Goal: Information Seeking & Learning: Find specific fact

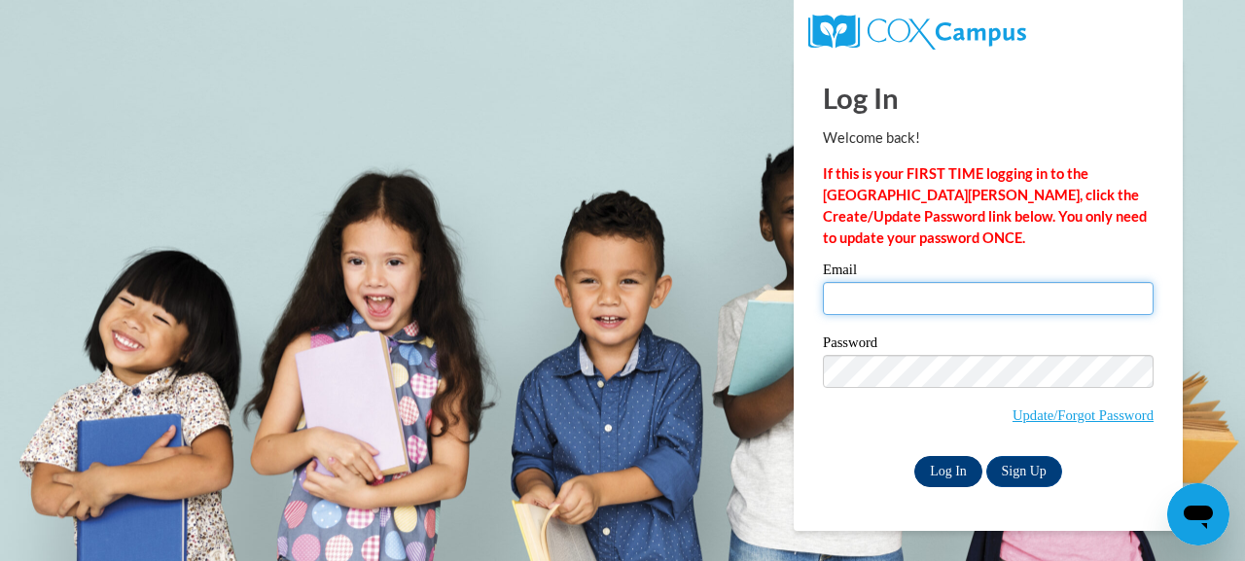
type input "mdonaldson@shelteringarmsforkids.com"
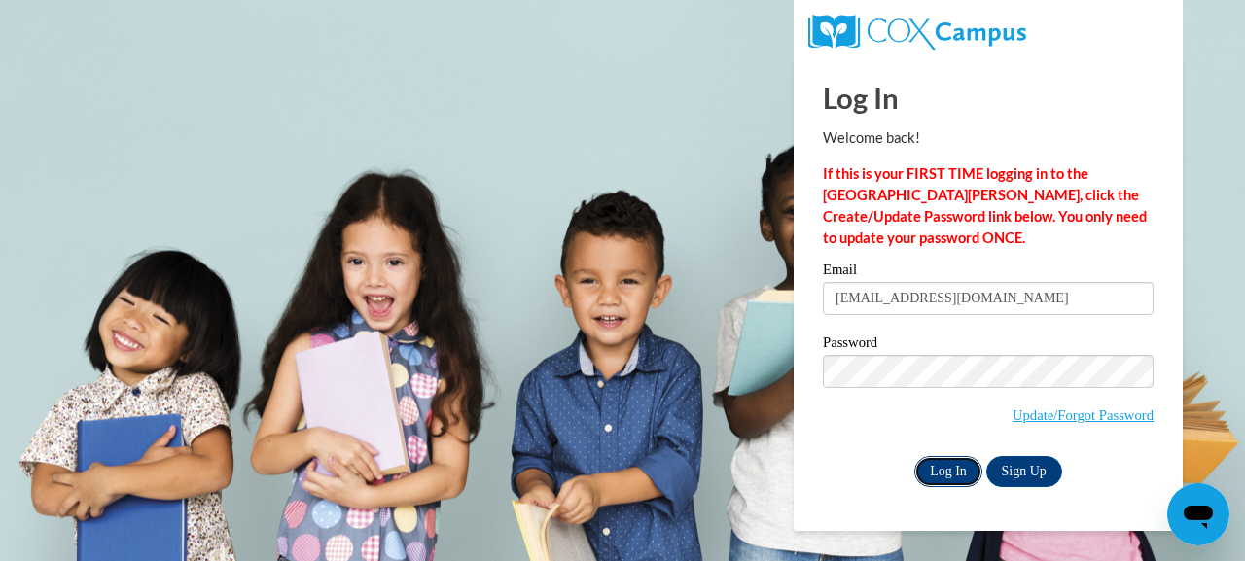
click at [937, 459] on input "Log In" at bounding box center [948, 471] width 68 height 31
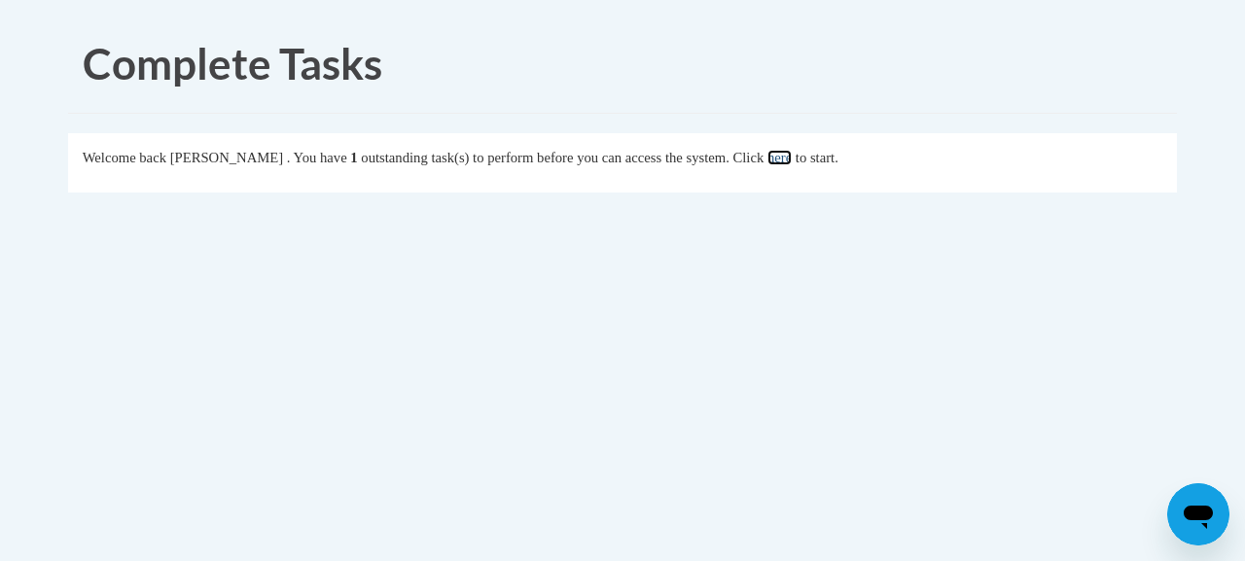
click at [792, 160] on link "here" at bounding box center [779, 158] width 24 height 16
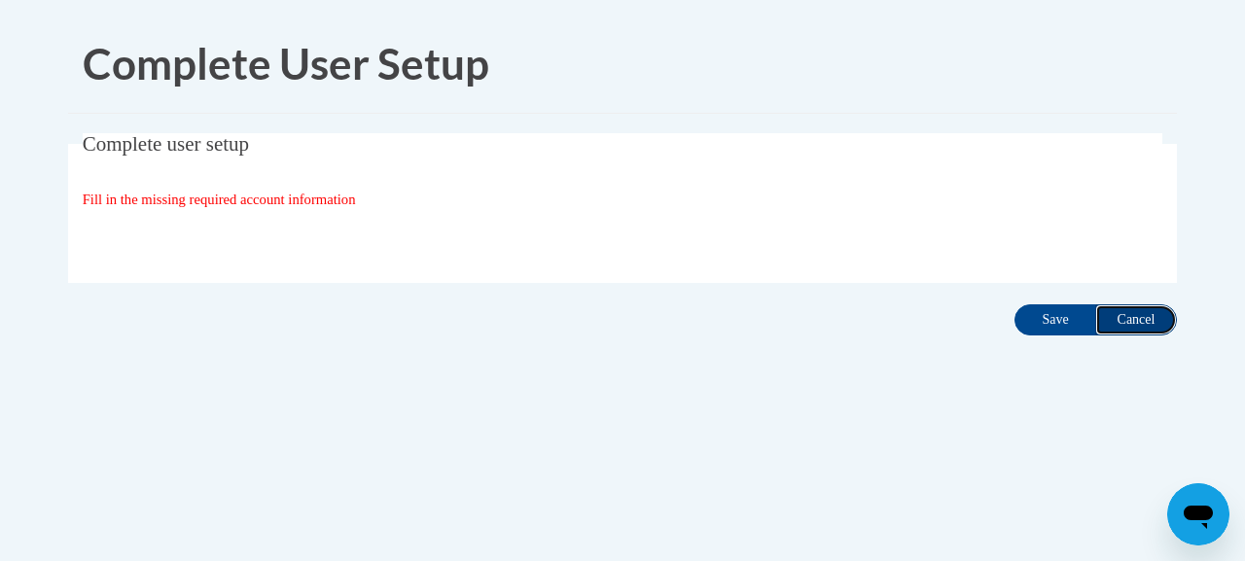
click at [1139, 311] on input "Cancel" at bounding box center [1136, 319] width 82 height 31
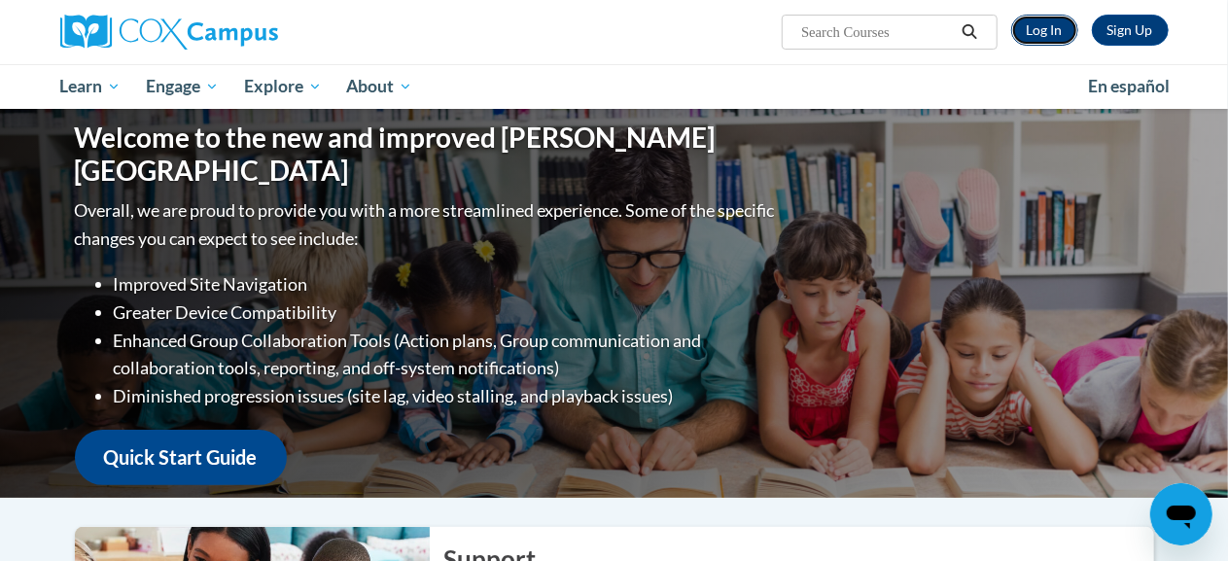
click at [1039, 28] on link "Log In" at bounding box center [1045, 30] width 67 height 31
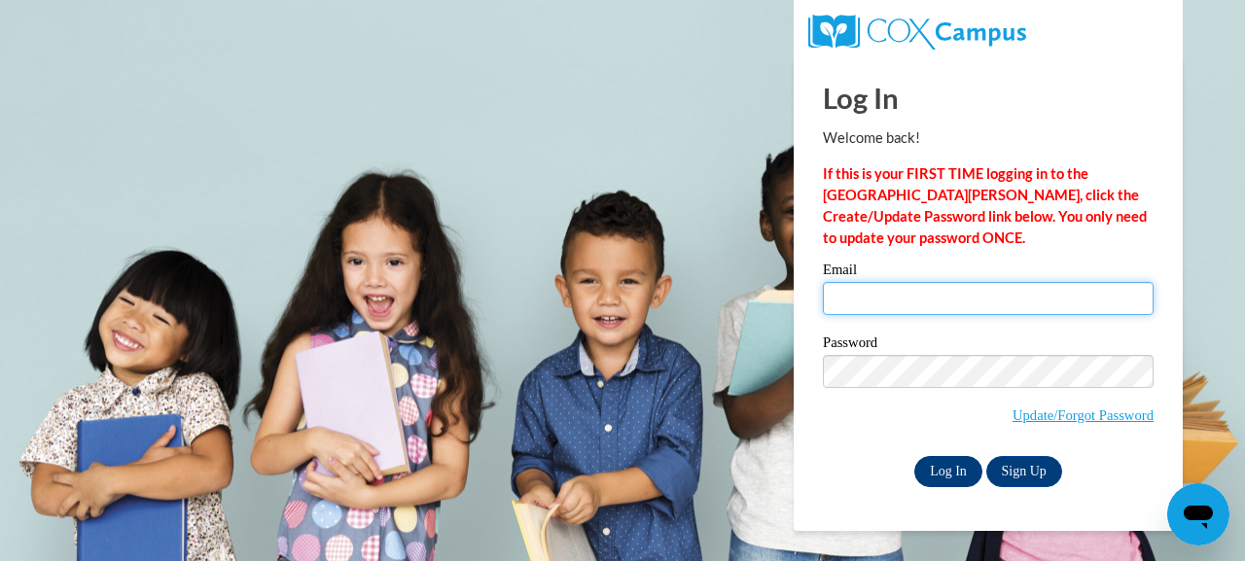
type input "mdonaldson@shelteringarmsforkids.com"
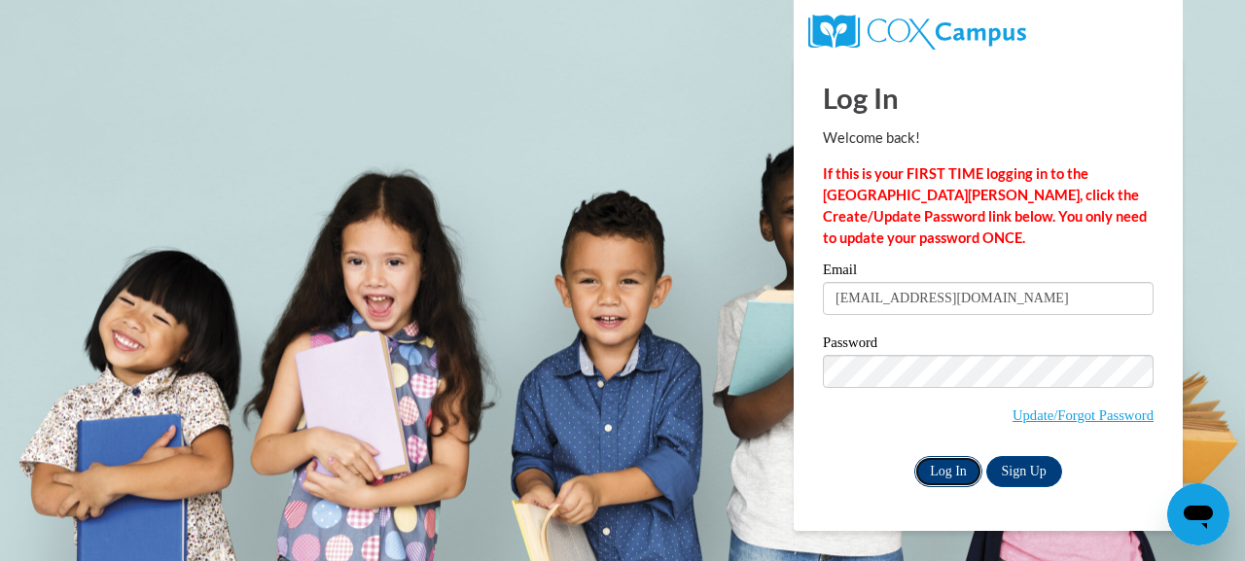
click at [940, 472] on input "Log In" at bounding box center [948, 471] width 68 height 31
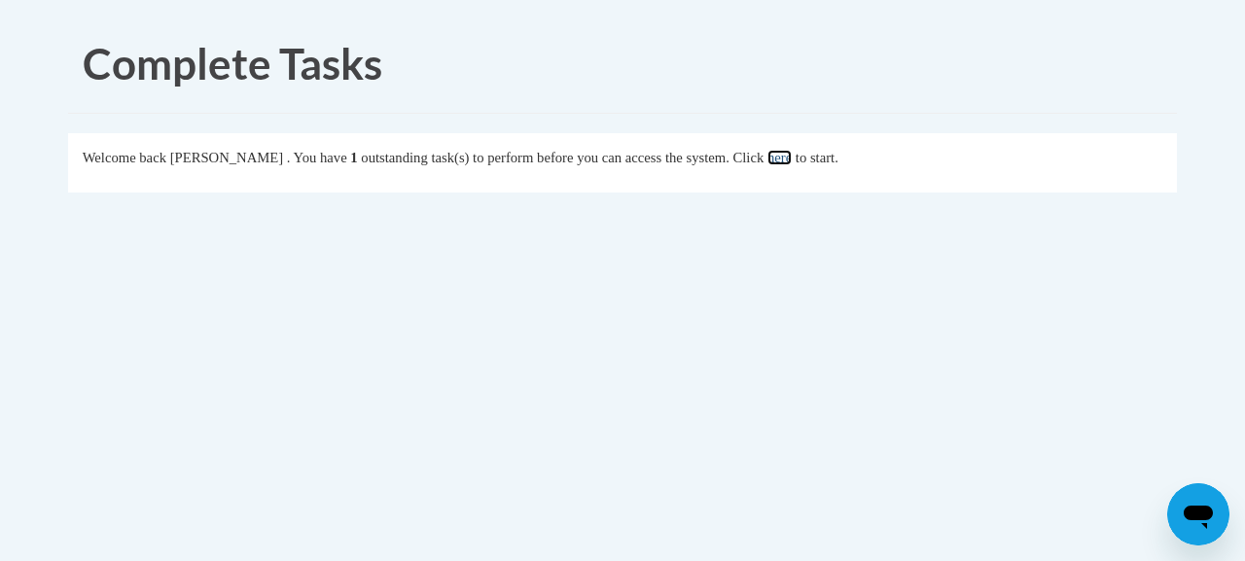
click at [792, 154] on link "here" at bounding box center [779, 158] width 24 height 16
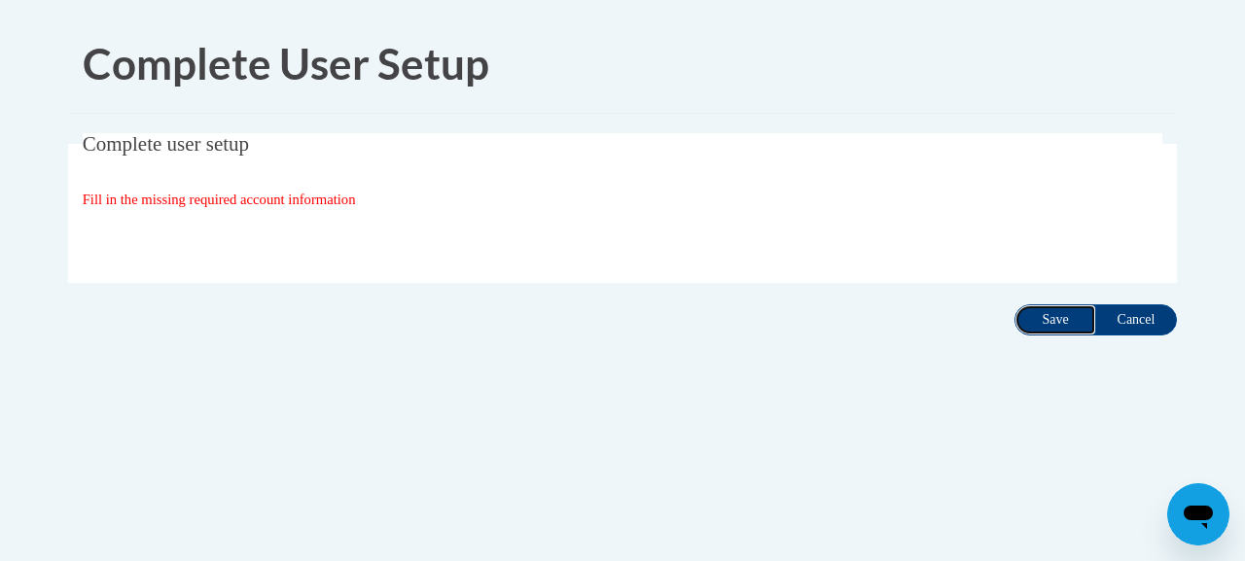
click at [1039, 318] on input "Save" at bounding box center [1055, 319] width 82 height 31
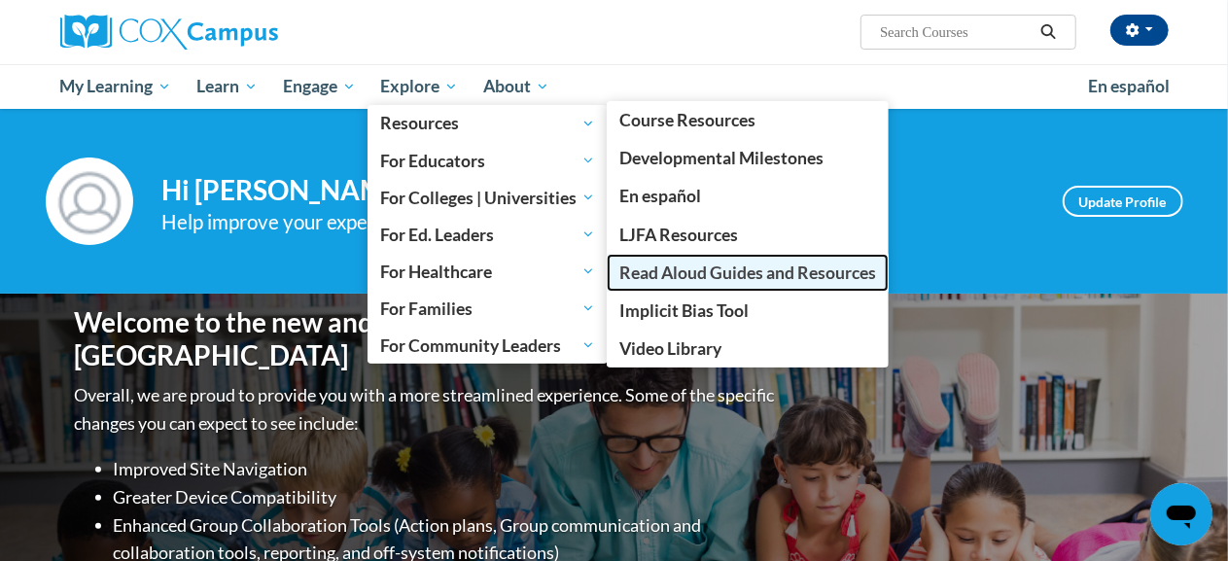
click at [689, 278] on span "Read Aloud Guides and Resources" at bounding box center [748, 273] width 257 height 20
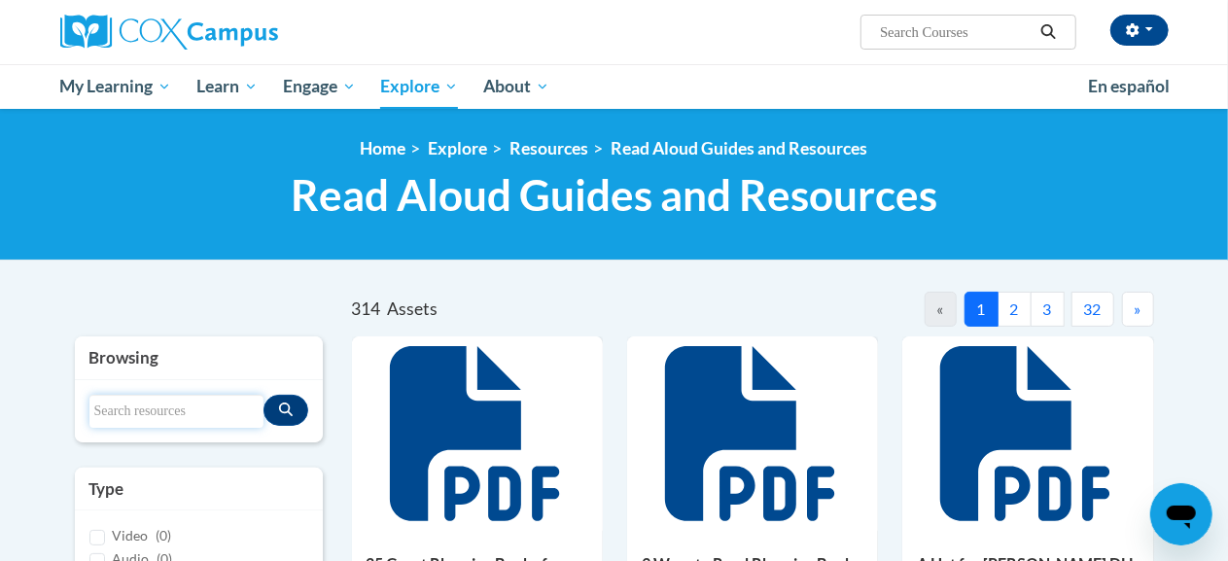
click at [167, 411] on input "Search resources" at bounding box center [176, 411] width 174 height 33
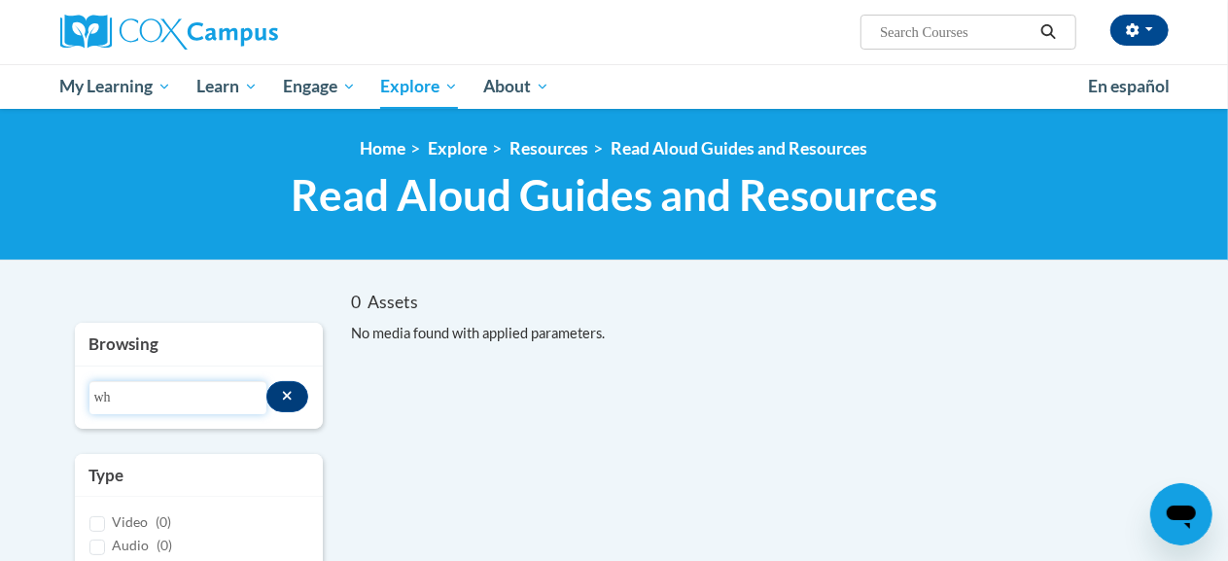
type input "w"
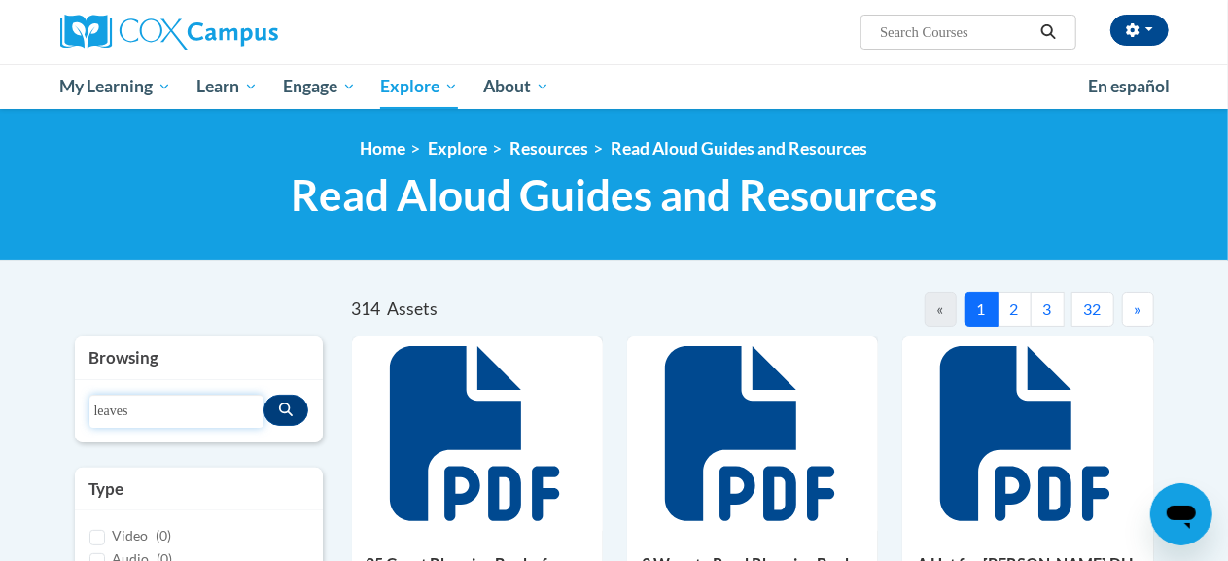
type input "leaves"
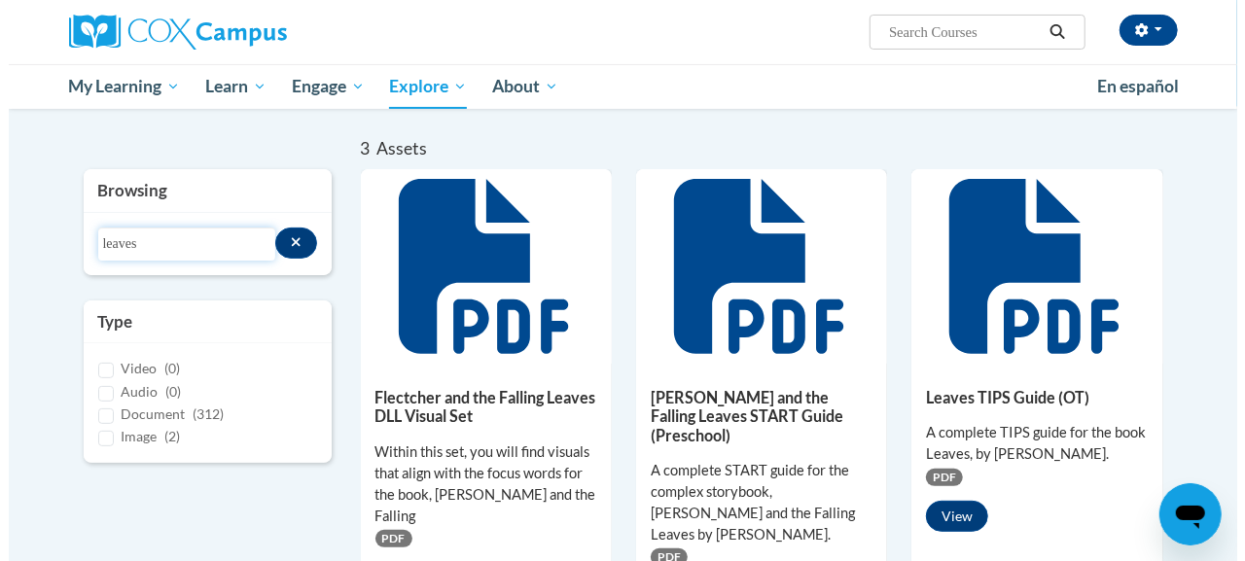
scroll to position [158, 0]
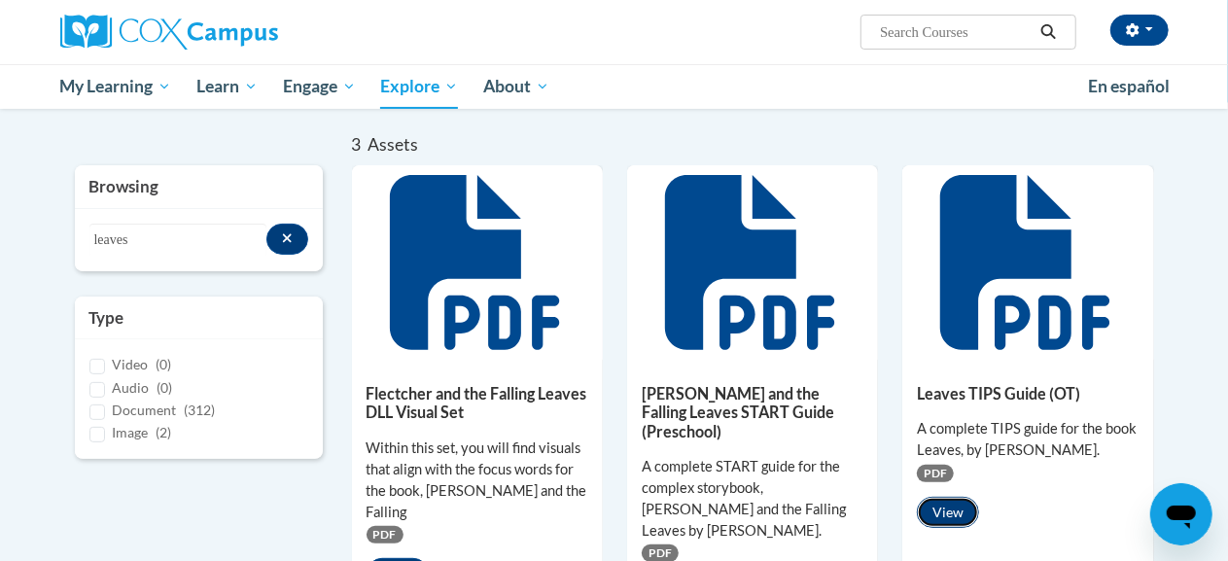
click at [953, 516] on button "View" at bounding box center [948, 512] width 62 height 31
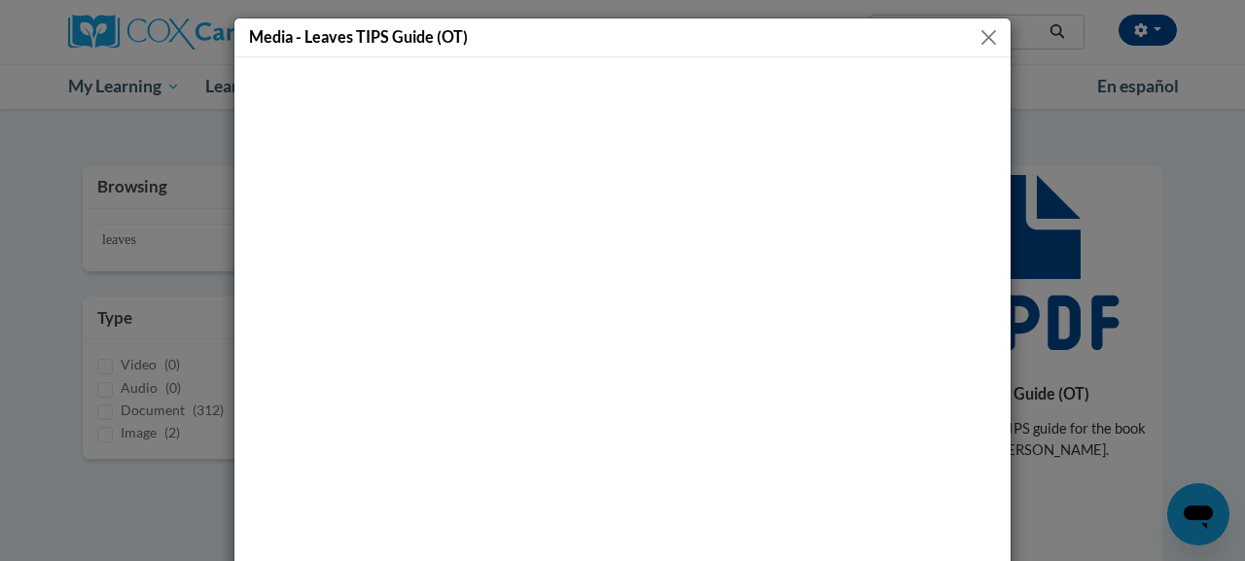
drag, startPoint x: 732, startPoint y: 52, endPoint x: 585, endPoint y: 30, distance: 149.4
click at [585, 30] on div "Media - Leaves TIPS Guide (OT)" at bounding box center [622, 37] width 776 height 39
click at [659, 59] on div at bounding box center [622, 366] width 776 height 619
click at [852, 51] on div "Media - Leaves TIPS Guide (OT)" at bounding box center [622, 37] width 776 height 39
drag, startPoint x: 717, startPoint y: 30, endPoint x: 911, endPoint y: 47, distance: 195.2
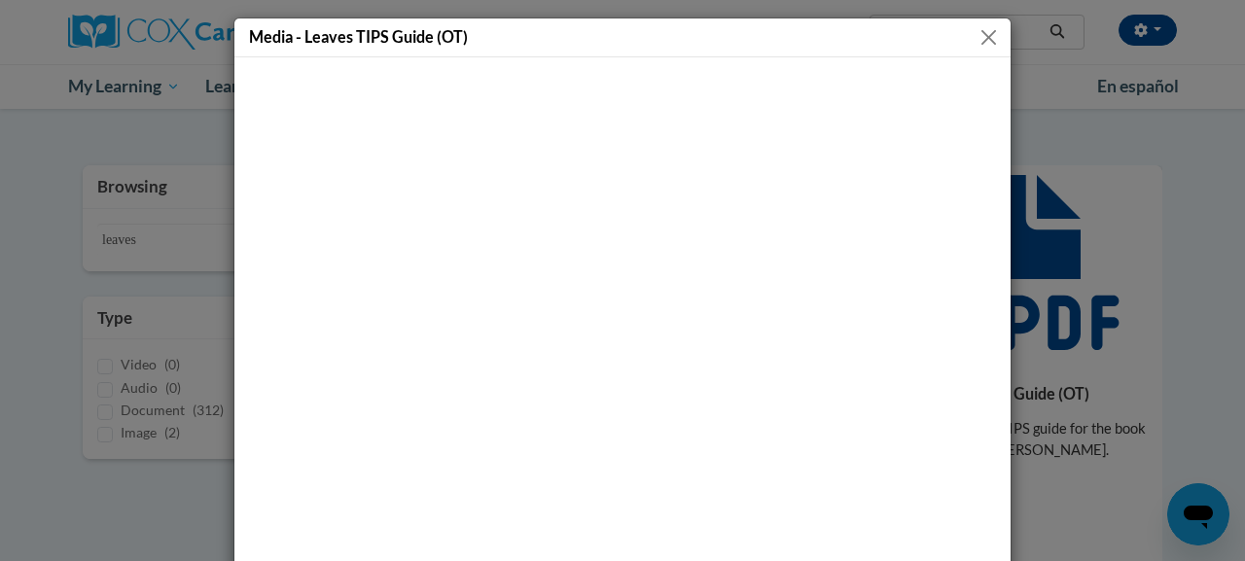
click at [911, 47] on div "Media - Leaves TIPS Guide (OT)" at bounding box center [622, 37] width 776 height 39
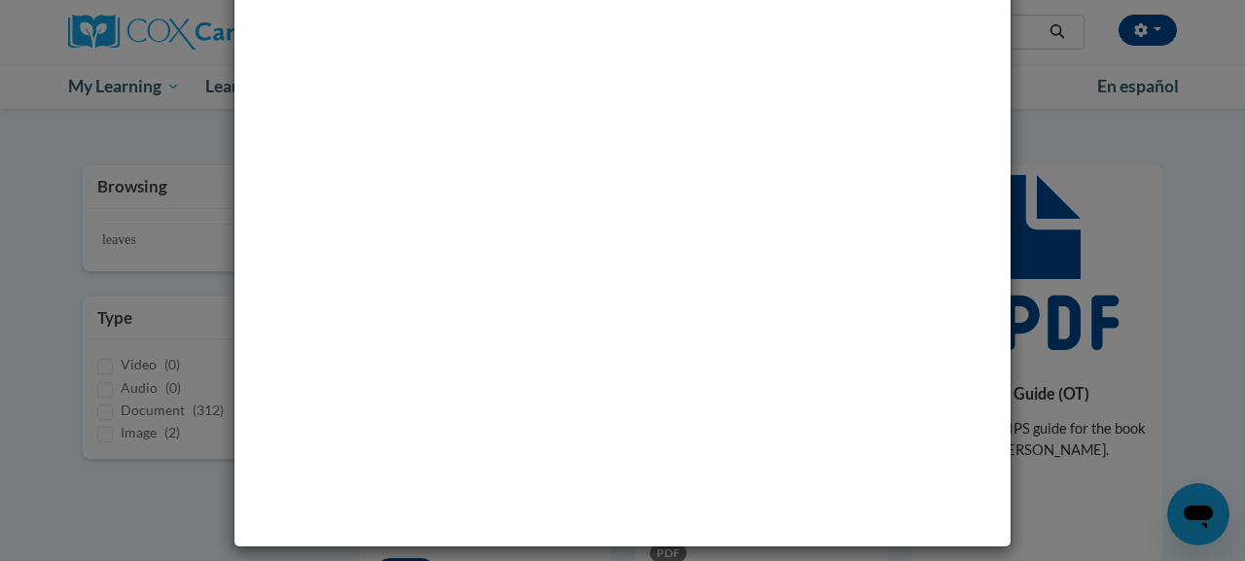
scroll to position [131, 0]
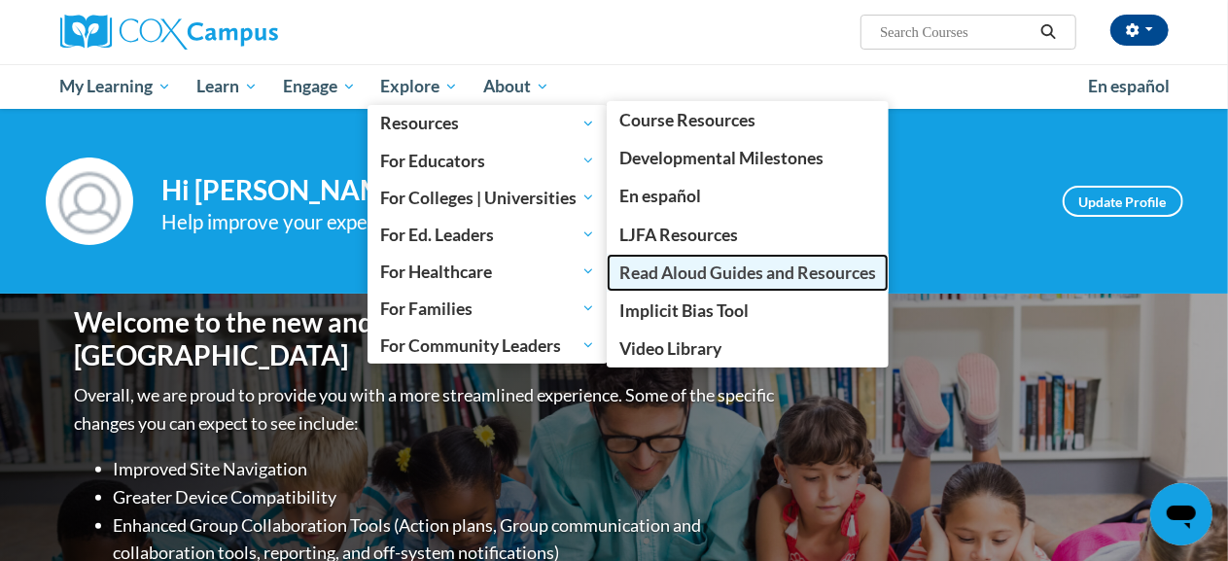
click at [679, 277] on span "Read Aloud Guides and Resources" at bounding box center [748, 273] width 257 height 20
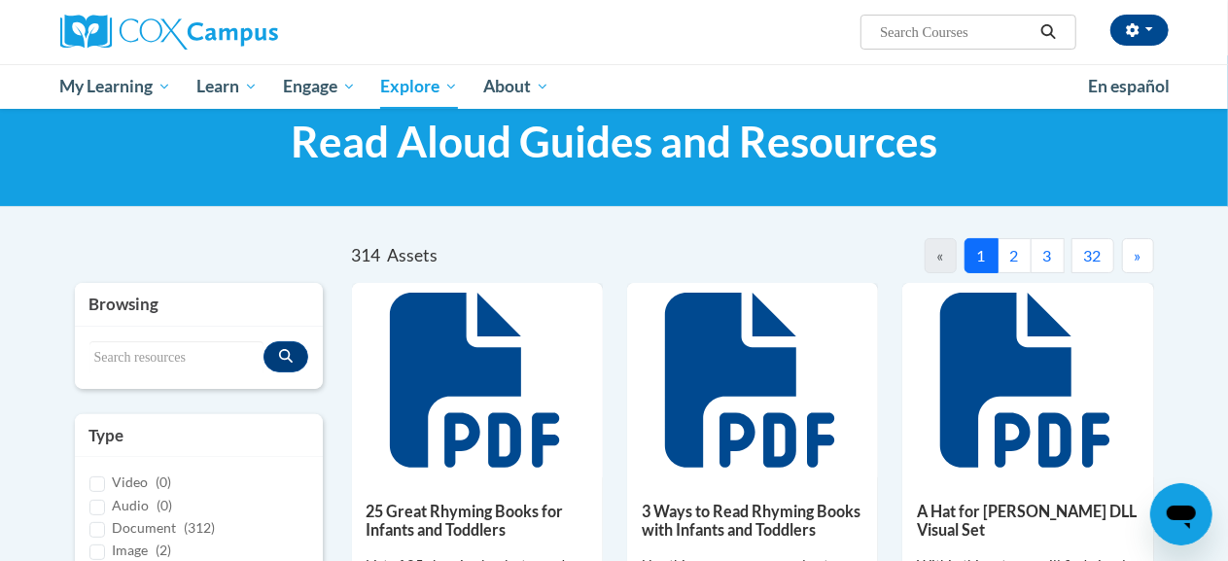
scroll to position [47, 0]
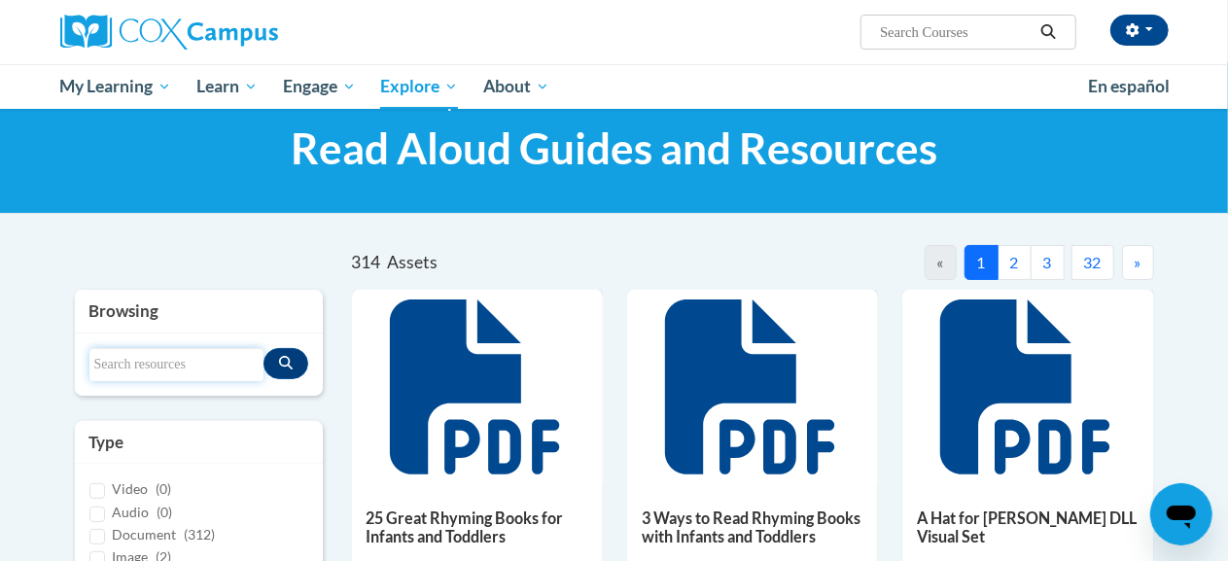
click at [117, 372] on input "Search resources" at bounding box center [176, 364] width 174 height 33
click at [290, 364] on icon "Search resources" at bounding box center [286, 363] width 14 height 14
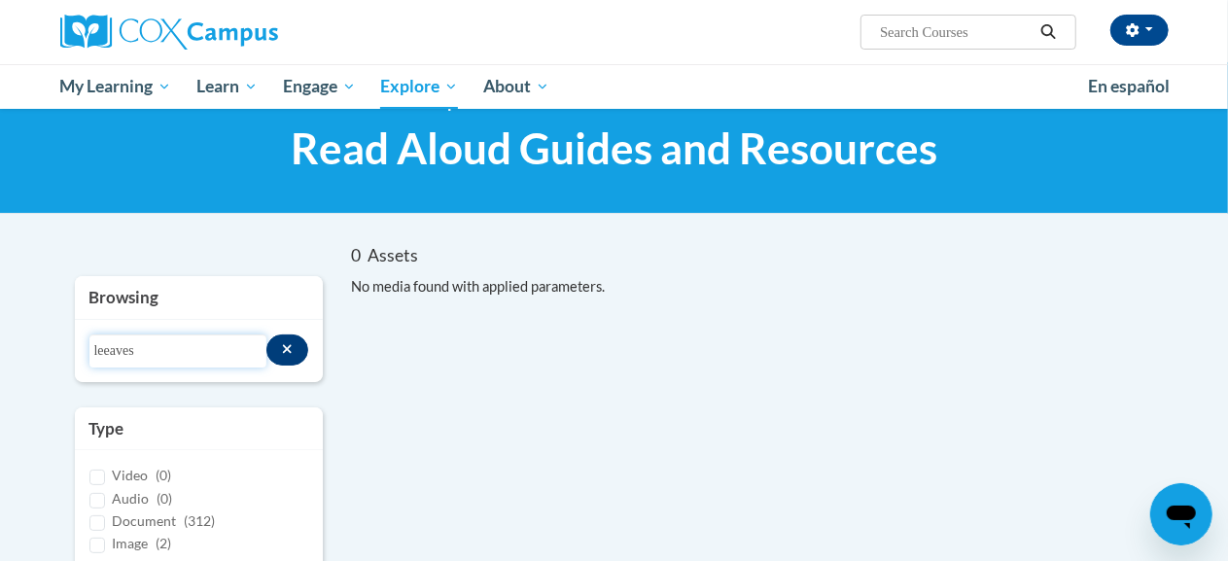
click at [116, 358] on input "leeaves" at bounding box center [178, 351] width 178 height 33
type input "leaves"
click at [502, 441] on div "0 Assets « 1 » Browsing Search resources leaves Type Video (0) Audio" at bounding box center [615, 420] width 1138 height 351
click at [218, 364] on input "leaves" at bounding box center [178, 351] width 178 height 33
click at [444, 430] on div "0 Assets « 1 » Browsing Search resources leaves Type Video (0) Audio" at bounding box center [615, 420] width 1138 height 351
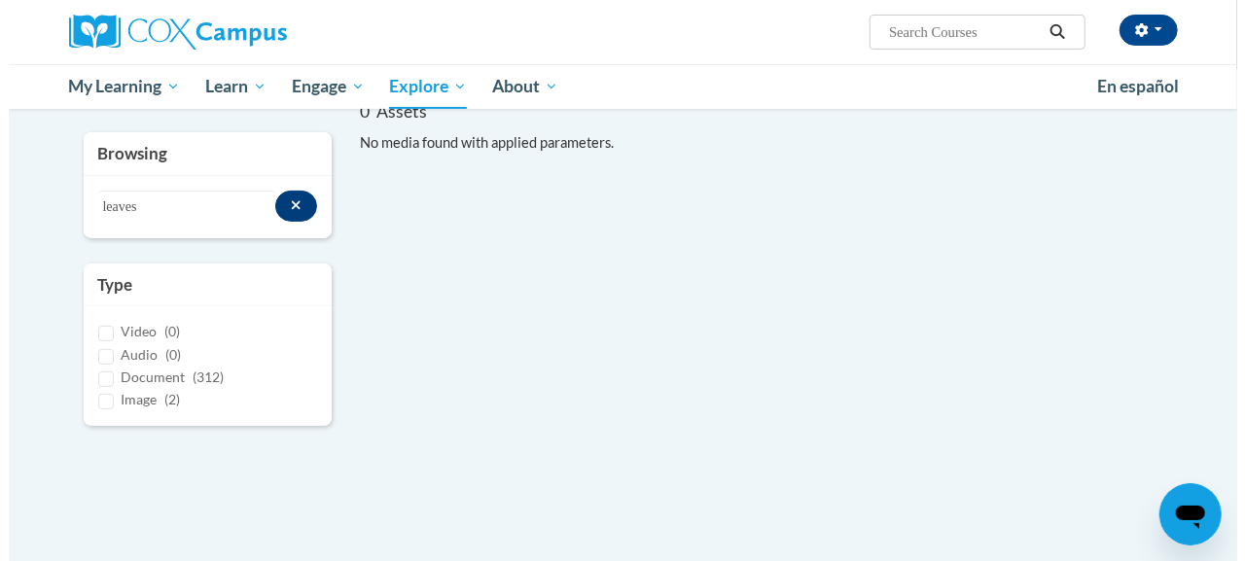
scroll to position [198, 0]
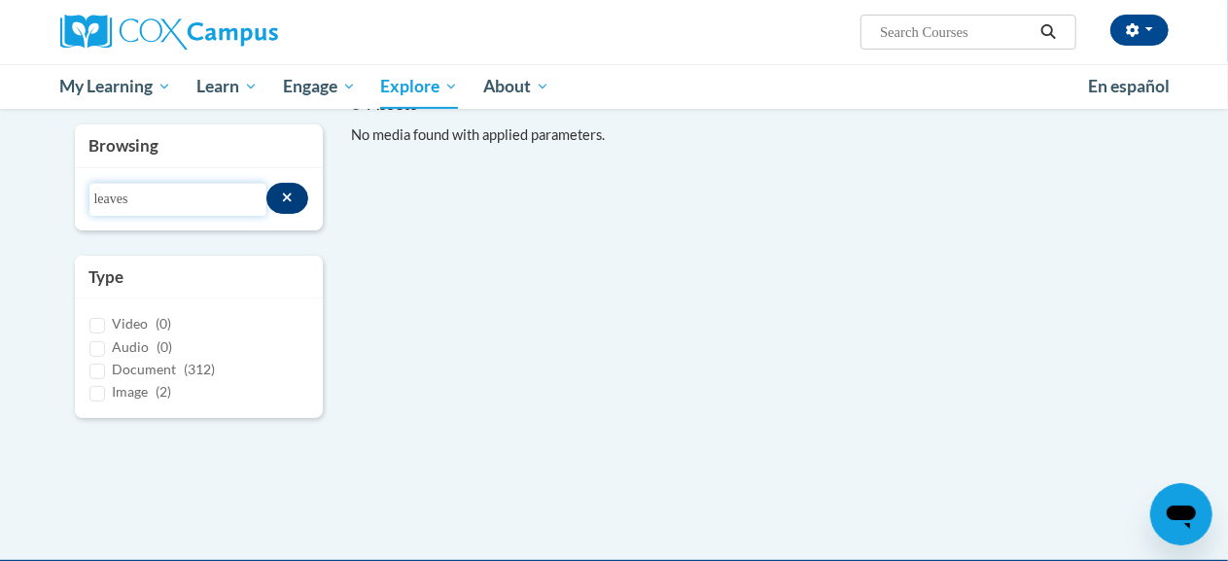
click at [136, 191] on input "leaves" at bounding box center [178, 199] width 178 height 33
click at [284, 207] on button "Search resources" at bounding box center [288, 198] width 42 height 31
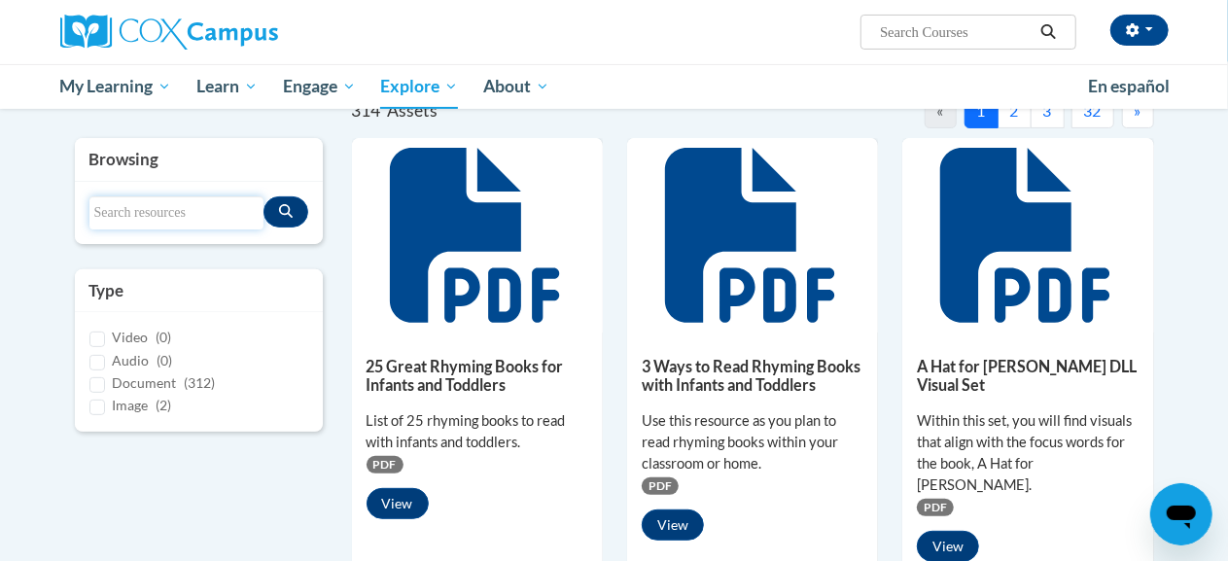
click at [109, 220] on input "Search resources" at bounding box center [176, 212] width 174 height 33
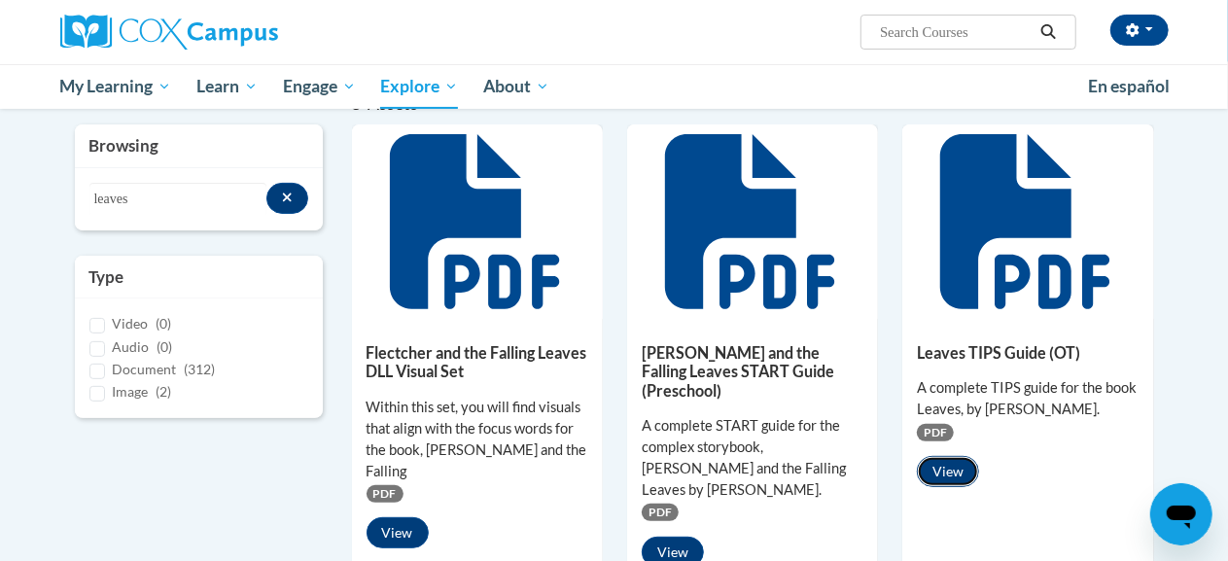
click at [959, 473] on button "View" at bounding box center [948, 471] width 62 height 31
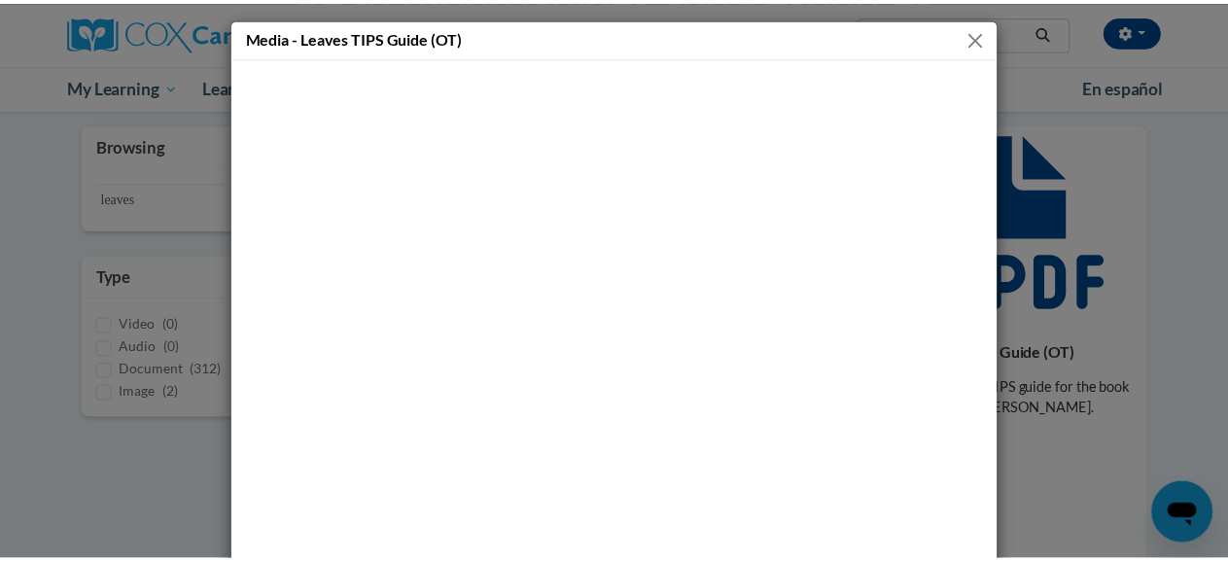
scroll to position [131, 0]
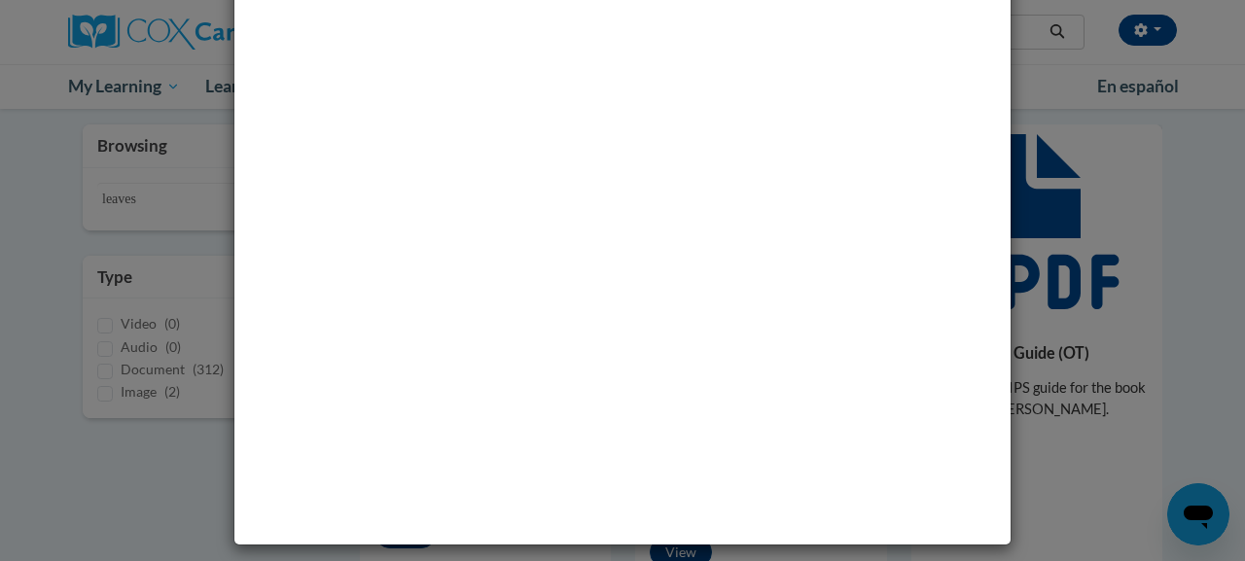
click at [1073, 483] on div "Media - Leaves TIPS Guide (OT)" at bounding box center [622, 280] width 1245 height 561
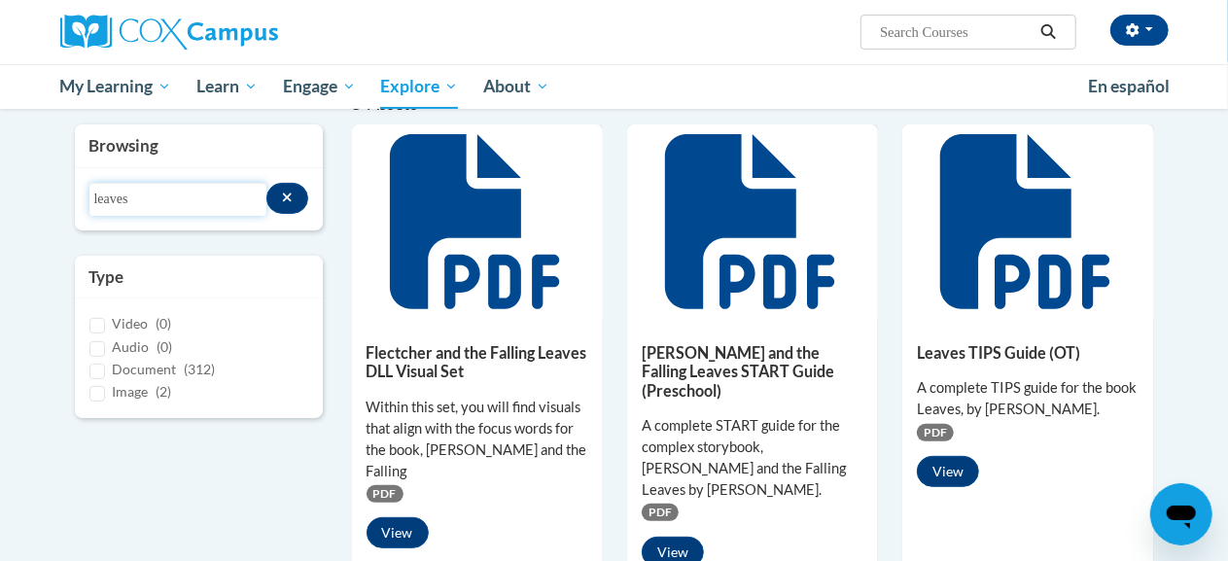
click at [139, 201] on input "leaves" at bounding box center [178, 199] width 178 height 33
type input "l"
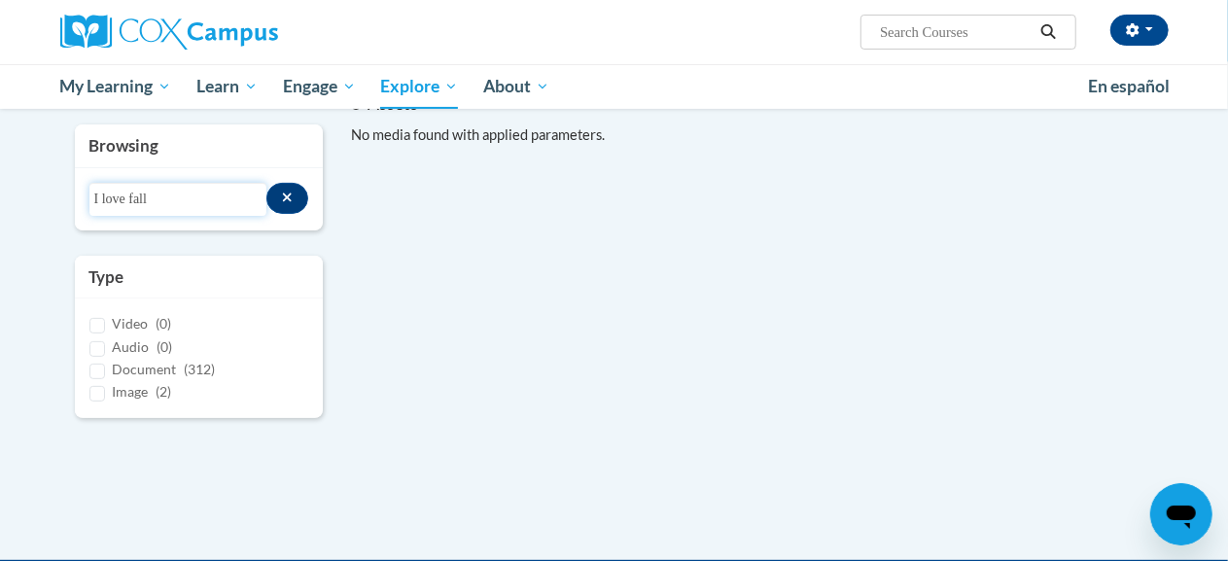
click at [129, 205] on input "I love fall" at bounding box center [178, 199] width 178 height 33
click at [373, 209] on div "0 Assets « 1 » Browsing Search resources In the middle of fall Type Video (0) A…" at bounding box center [615, 268] width 1138 height 351
click at [210, 208] on input "In the middle of fall" at bounding box center [178, 199] width 178 height 33
click at [222, 203] on input "In the middle of fall" at bounding box center [178, 199] width 178 height 33
type input "In the middle of fall"
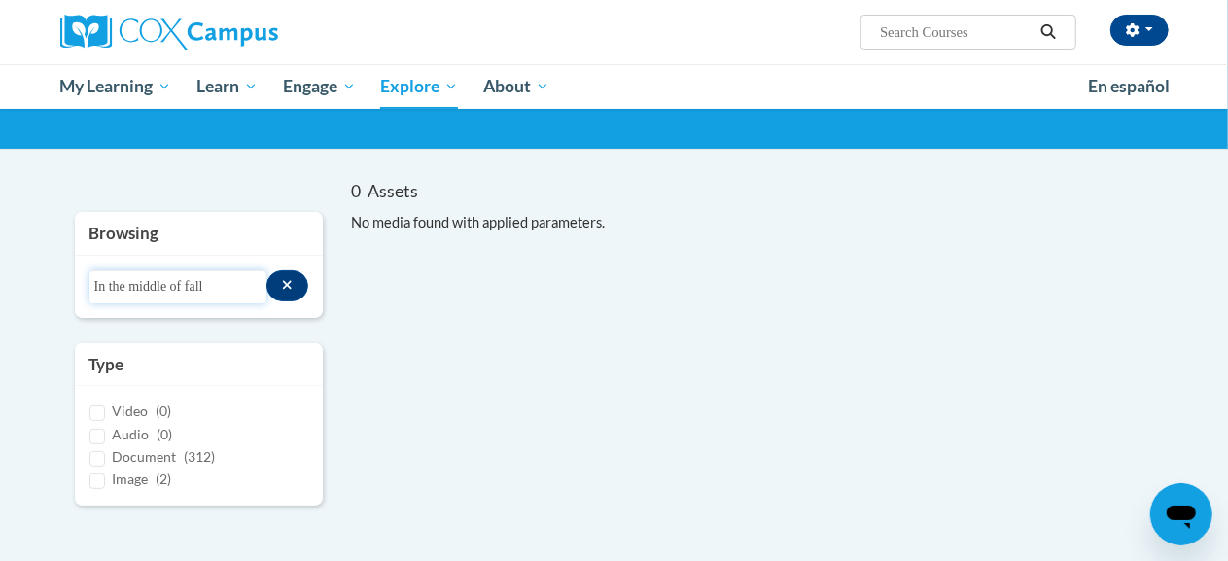
scroll to position [115, 0]
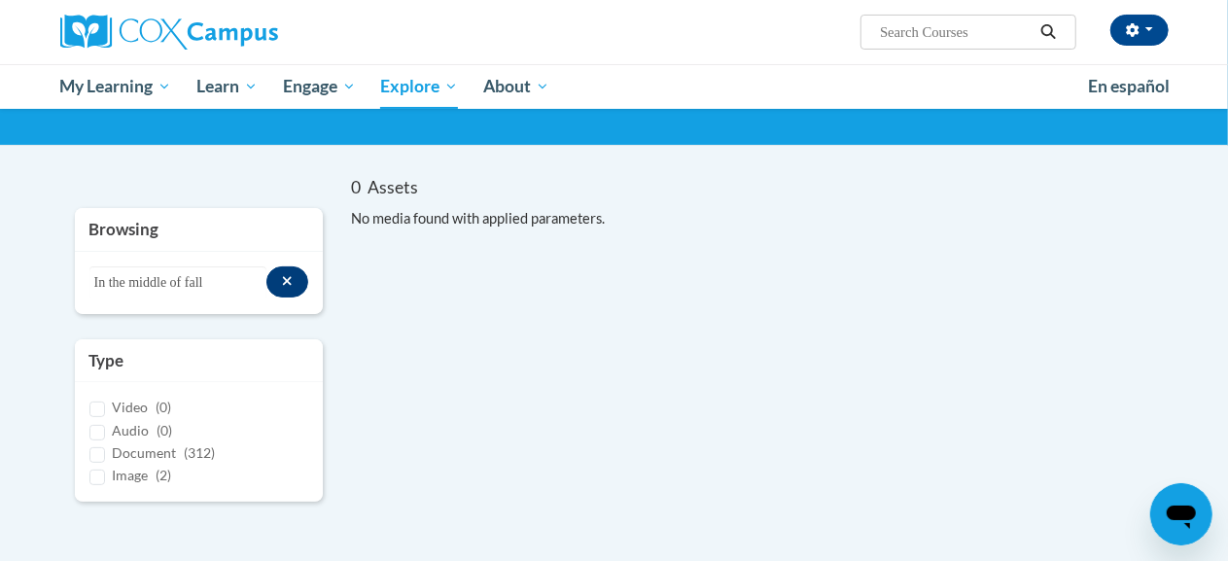
click at [292, 282] on icon "Search resources" at bounding box center [287, 281] width 11 height 14
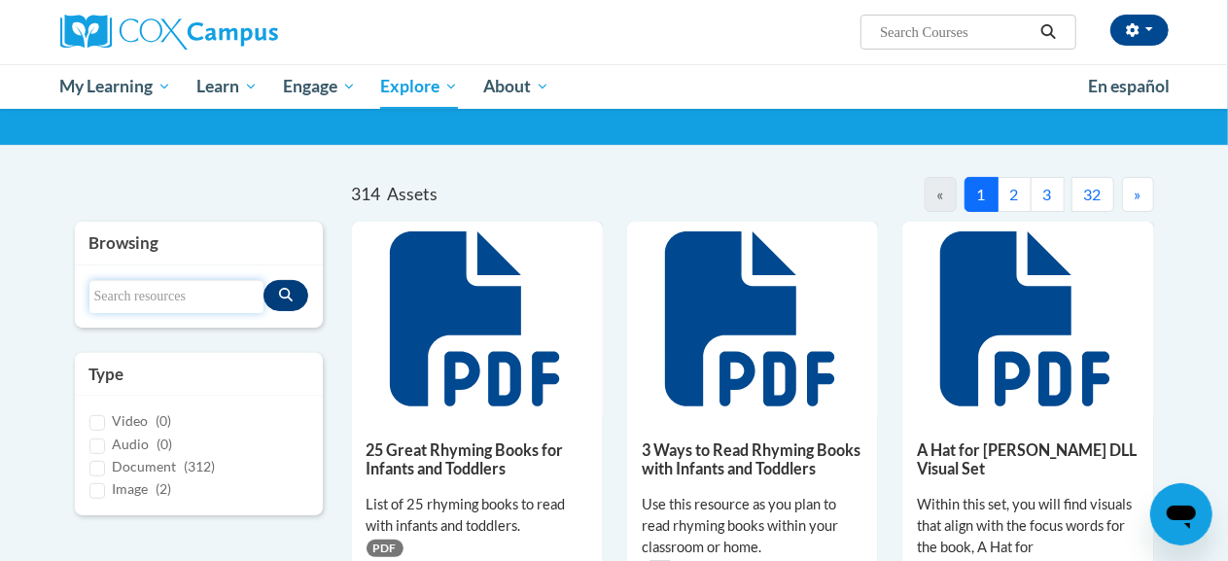
click at [121, 302] on input "Search resources" at bounding box center [176, 296] width 174 height 33
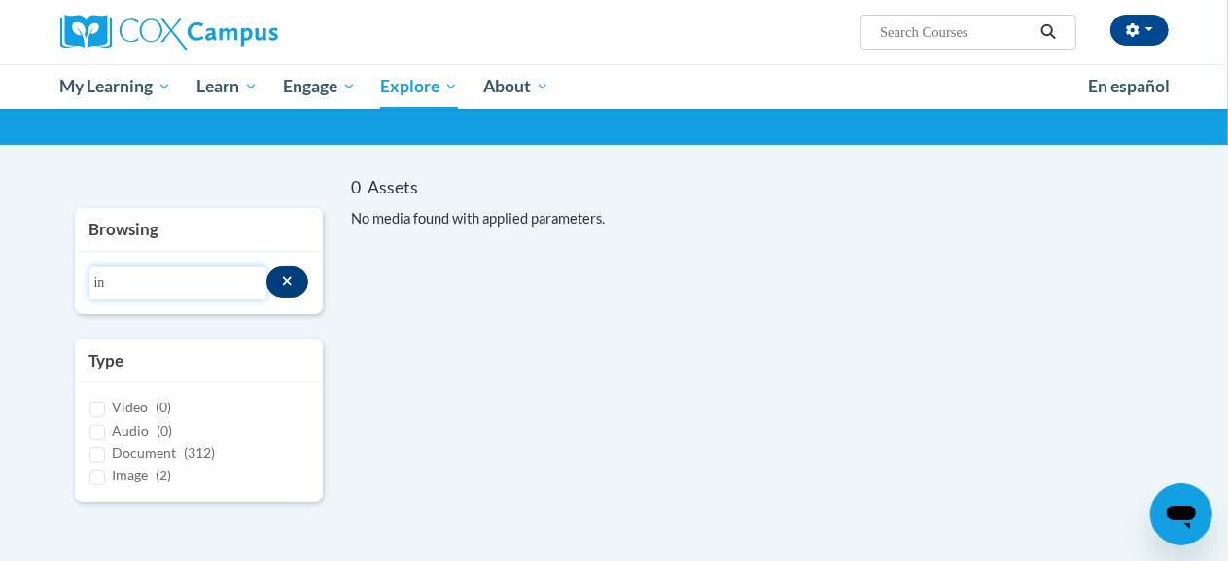
type input "i"
click at [126, 286] on input "biscuits visits the pumpkin patch" at bounding box center [178, 283] width 178 height 33
click at [143, 280] on input "biscuits visits the pumpkin patch" at bounding box center [178, 283] width 178 height 33
type input "biscuit visits the pumpkin patch"
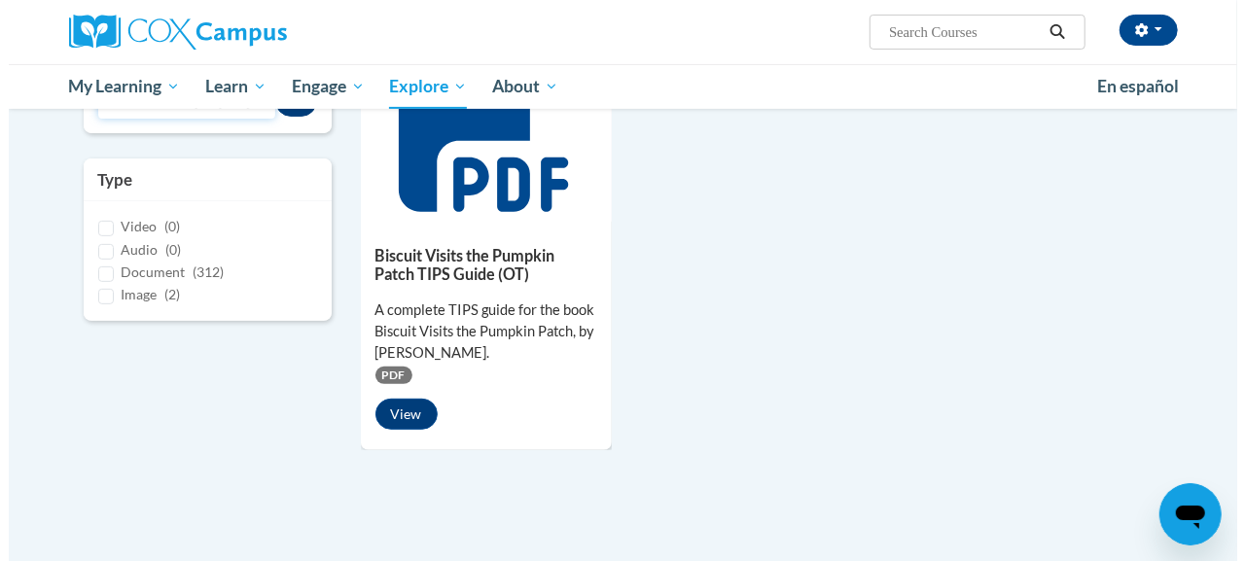
scroll to position [299, 0]
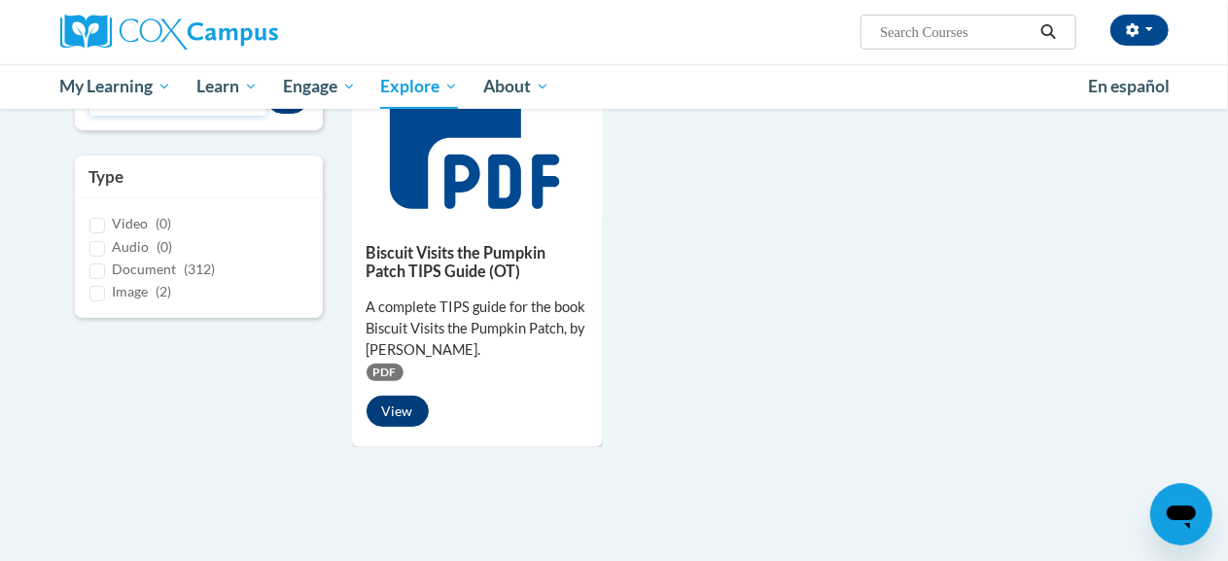
click at [410, 412] on button "View" at bounding box center [398, 411] width 62 height 31
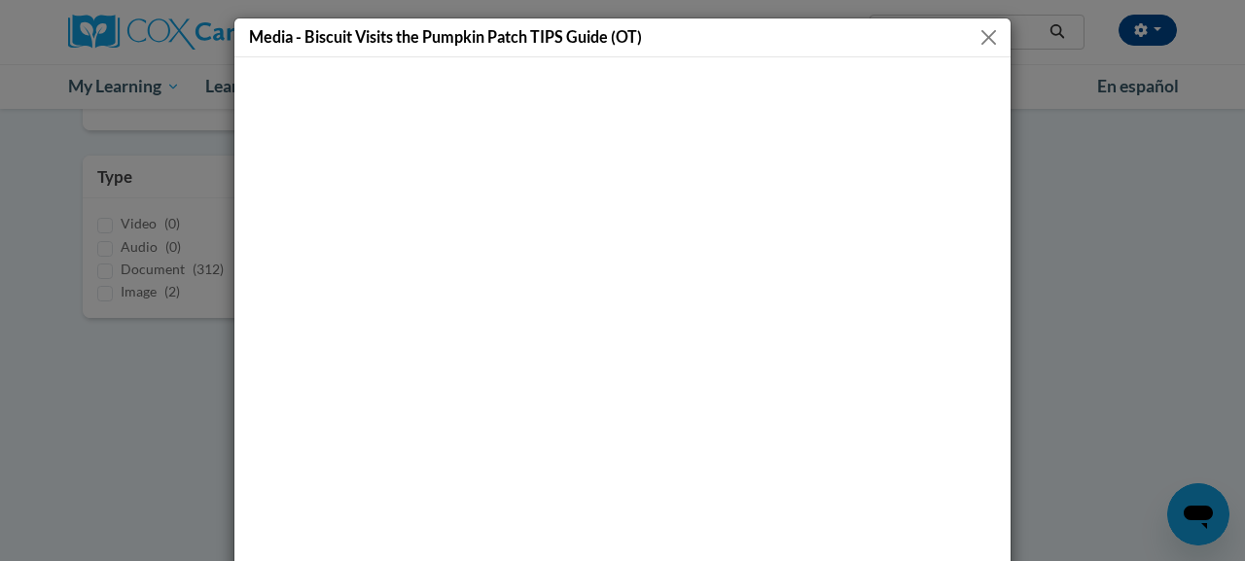
click at [1070, 385] on div "Media - Biscuit Visits the Pumpkin Patch TIPS Guide (OT)" at bounding box center [622, 280] width 1245 height 561
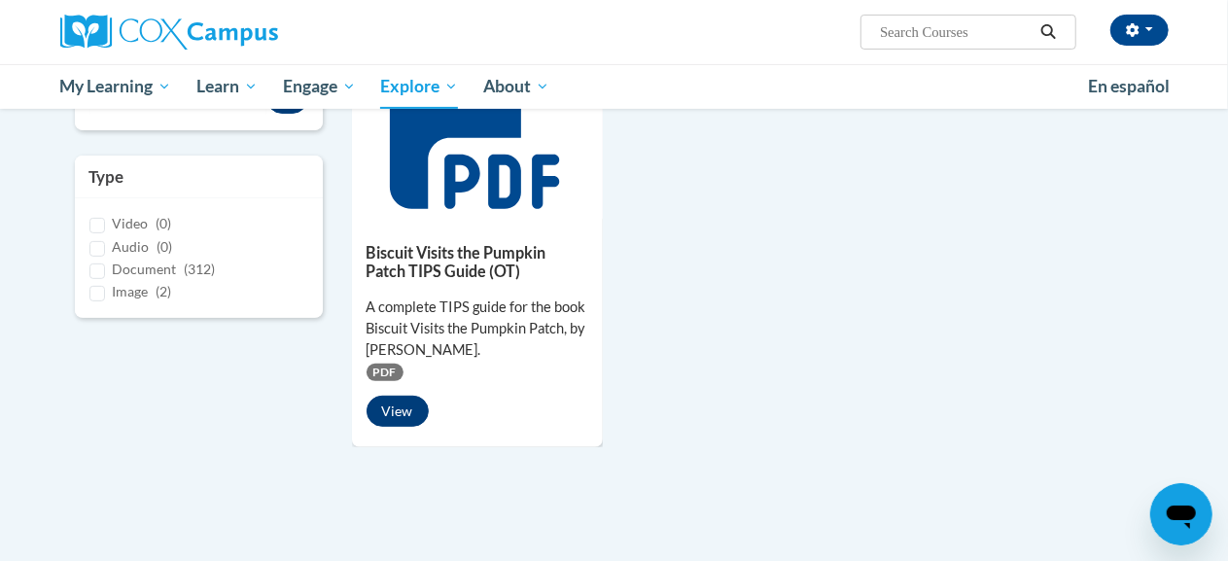
click at [406, 414] on button "View" at bounding box center [398, 411] width 62 height 31
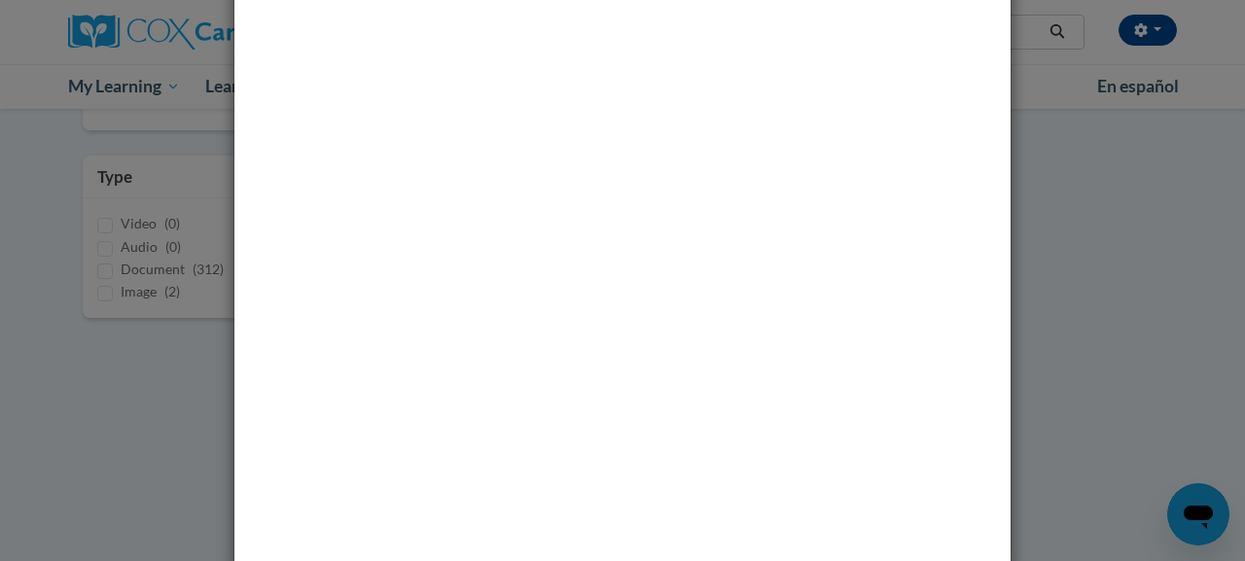
scroll to position [131, 0]
